Goal: Transaction & Acquisition: Purchase product/service

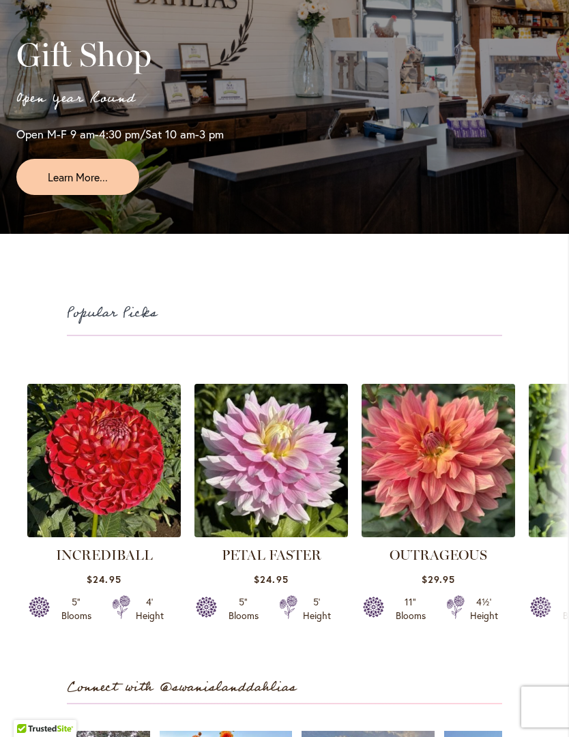
scroll to position [2782, 0]
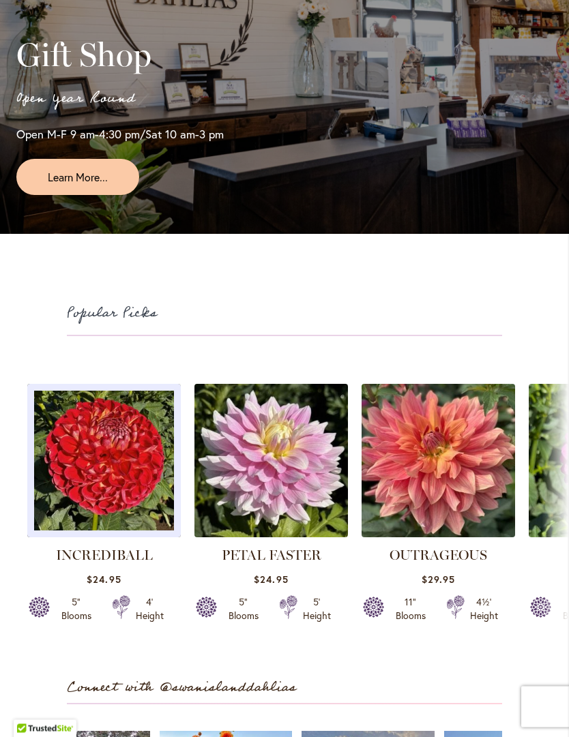
click at [83, 529] on img at bounding box center [103, 460] width 153 height 153
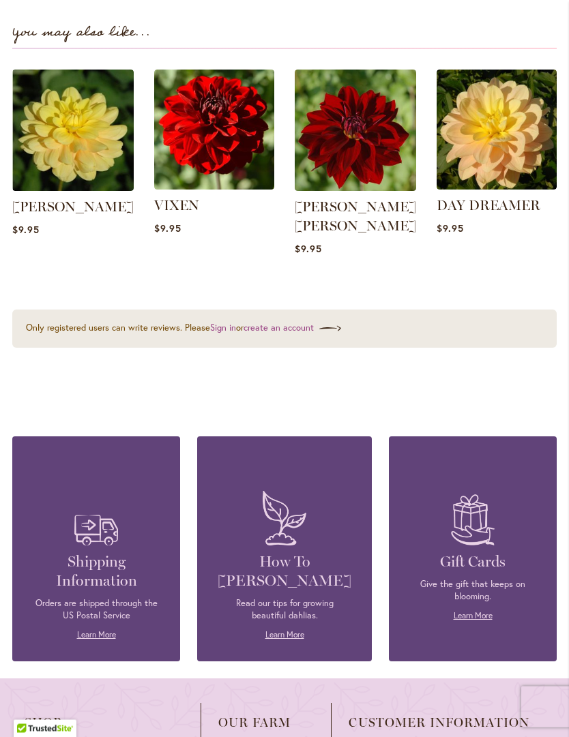
scroll to position [1620, 0]
click at [280, 629] on link "Learn More" at bounding box center [284, 634] width 39 height 10
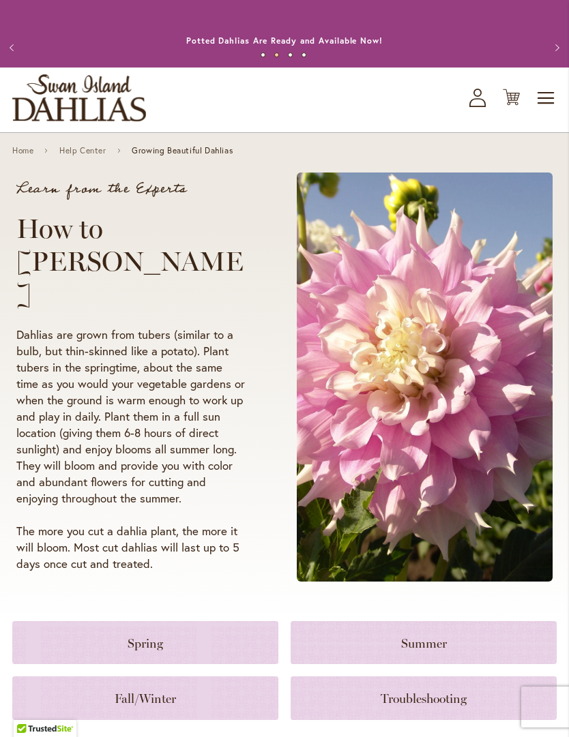
click at [548, 98] on span "Toggle Nav" at bounding box center [546, 98] width 20 height 27
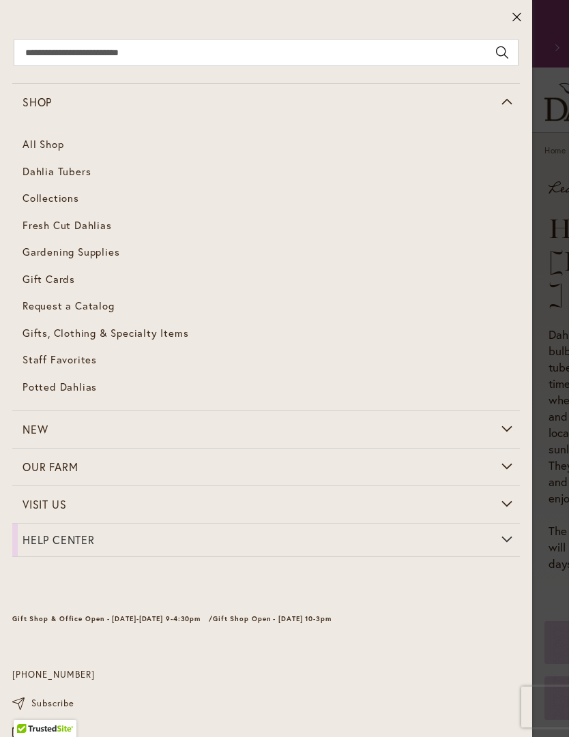
click at [42, 180] on link "Dahlia Tubers" at bounding box center [265, 171] width 507 height 27
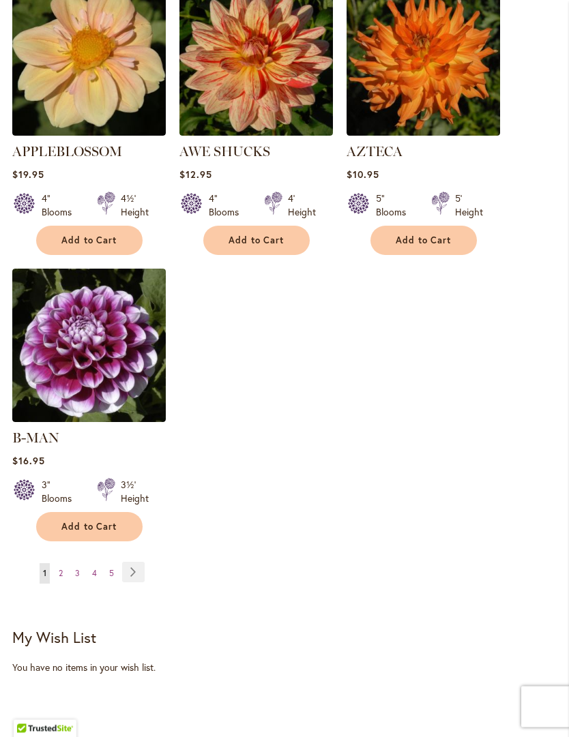
scroll to position [1760, 0]
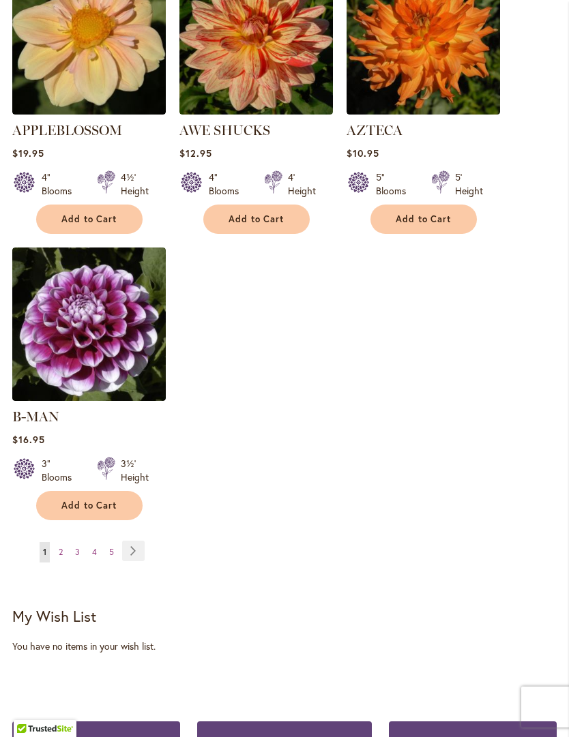
click at [134, 547] on link "Page Next" at bounding box center [133, 551] width 22 height 20
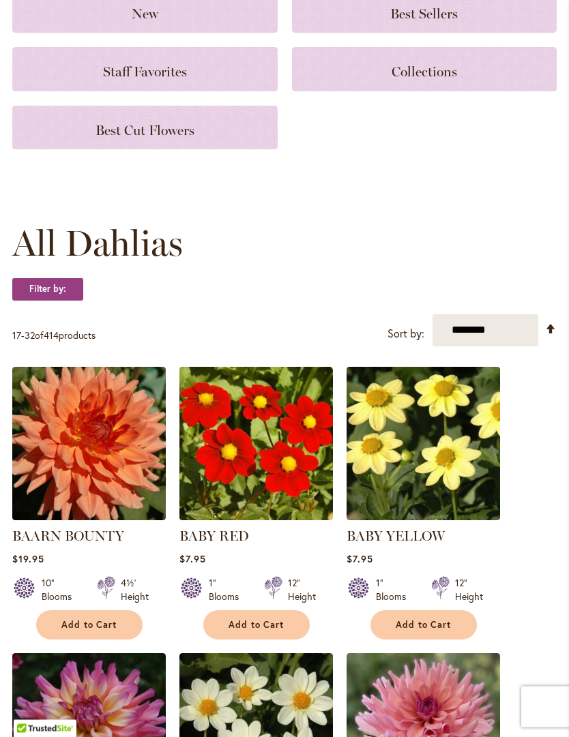
scroll to position [190, 0]
click at [471, 345] on select "**********" at bounding box center [485, 330] width 106 height 32
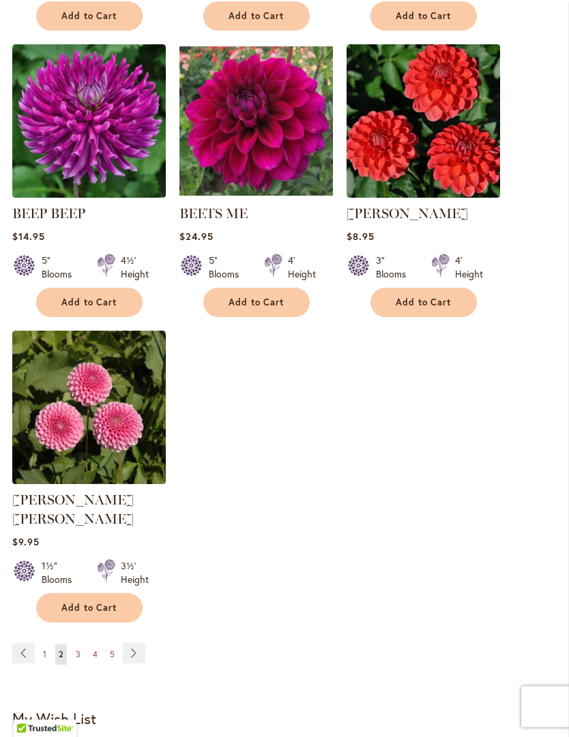
scroll to position [1658, 0]
click at [130, 650] on link "Page Next" at bounding box center [134, 653] width 22 height 20
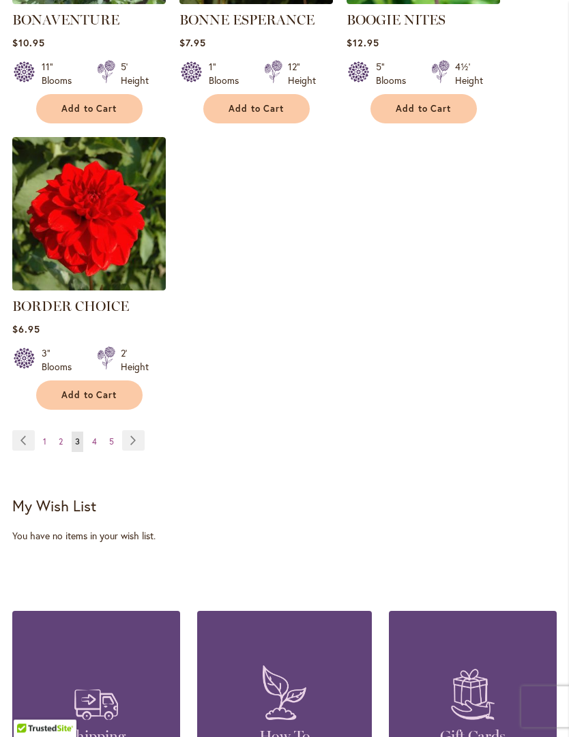
scroll to position [1849, 0]
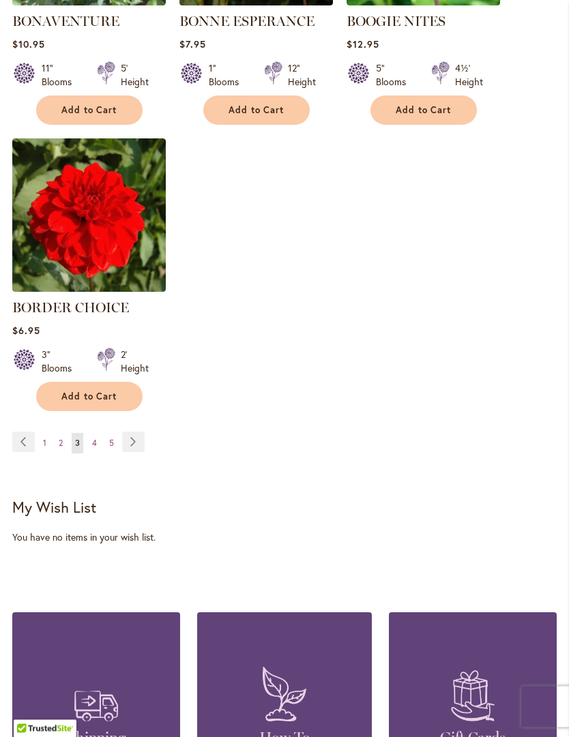
click at [138, 453] on link "Page Next" at bounding box center [133, 442] width 22 height 20
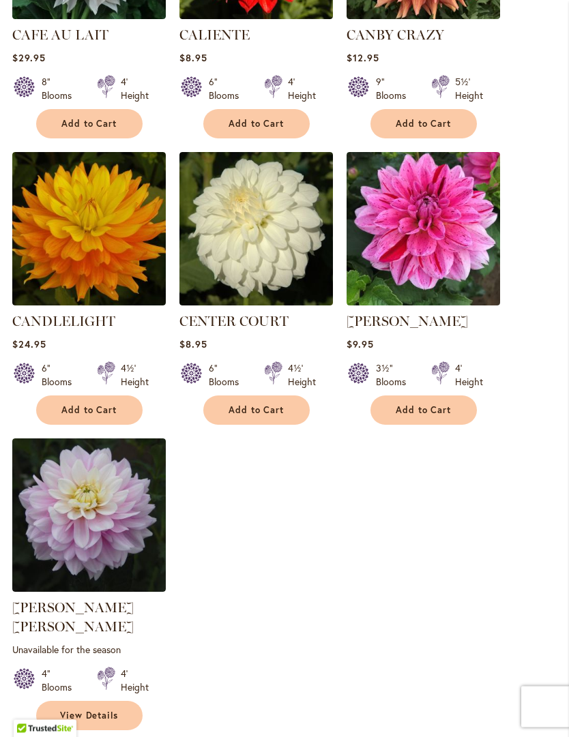
scroll to position [1569, 0]
